Goal: Task Accomplishment & Management: Use online tool/utility

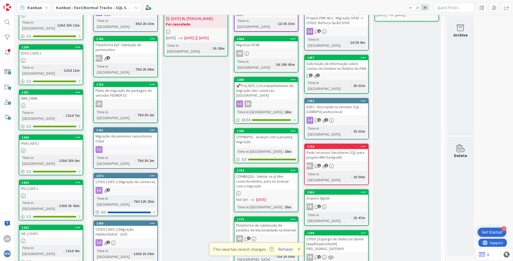
scroll to position [107, 0]
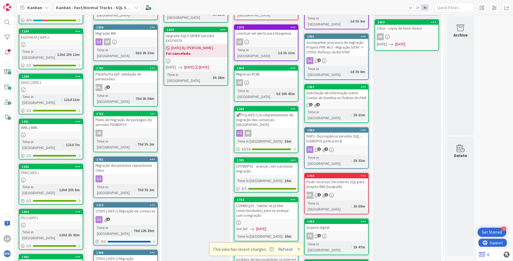
click at [337, 178] on div "Pedir recursos Servidores SQL para projeto IRM (Sealpath)" at bounding box center [336, 184] width 63 height 12
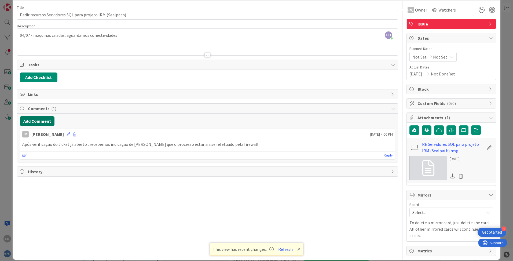
click at [34, 119] on button "Add Comment" at bounding box center [37, 121] width 35 height 10
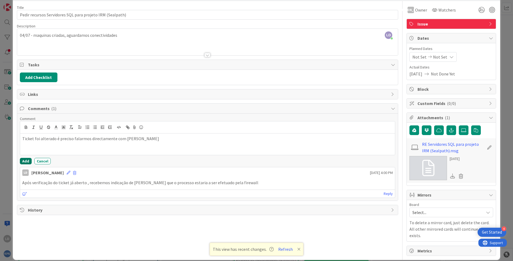
click at [24, 162] on button "Add" at bounding box center [26, 161] width 12 height 6
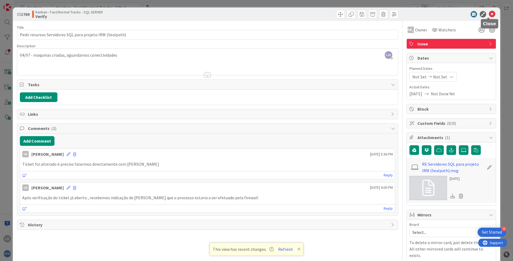
click at [489, 14] on icon at bounding box center [492, 14] width 6 height 6
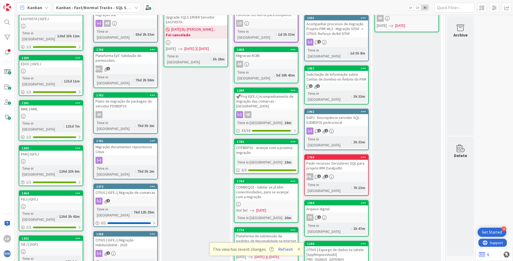
scroll to position [54, 0]
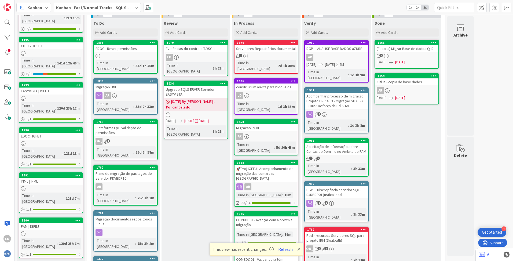
click at [432, 42] on icon at bounding box center [433, 43] width 5 height 4
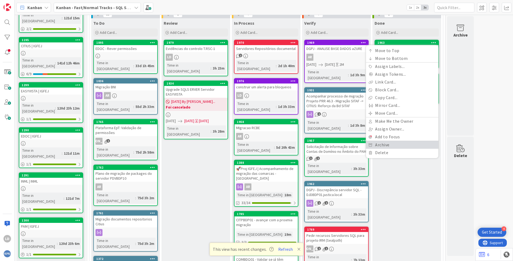
click at [392, 142] on link "Archive" at bounding box center [402, 145] width 72 height 8
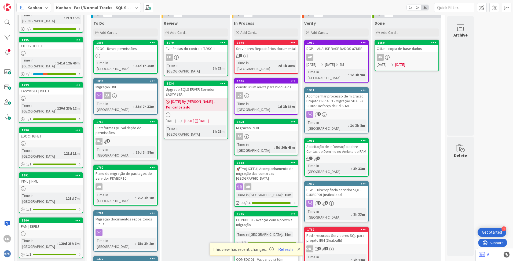
click at [433, 41] on icon at bounding box center [433, 43] width 5 height 4
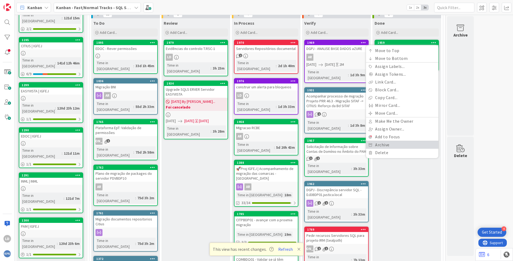
click at [398, 144] on link "Archive" at bounding box center [402, 145] width 72 height 8
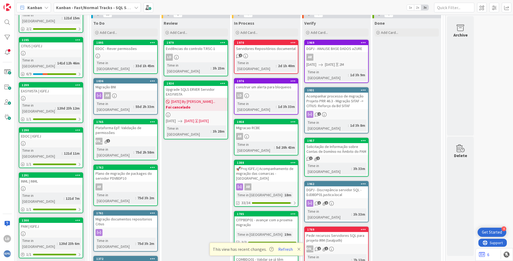
scroll to position [0, 0]
